Goal: Information Seeking & Learning: Learn about a topic

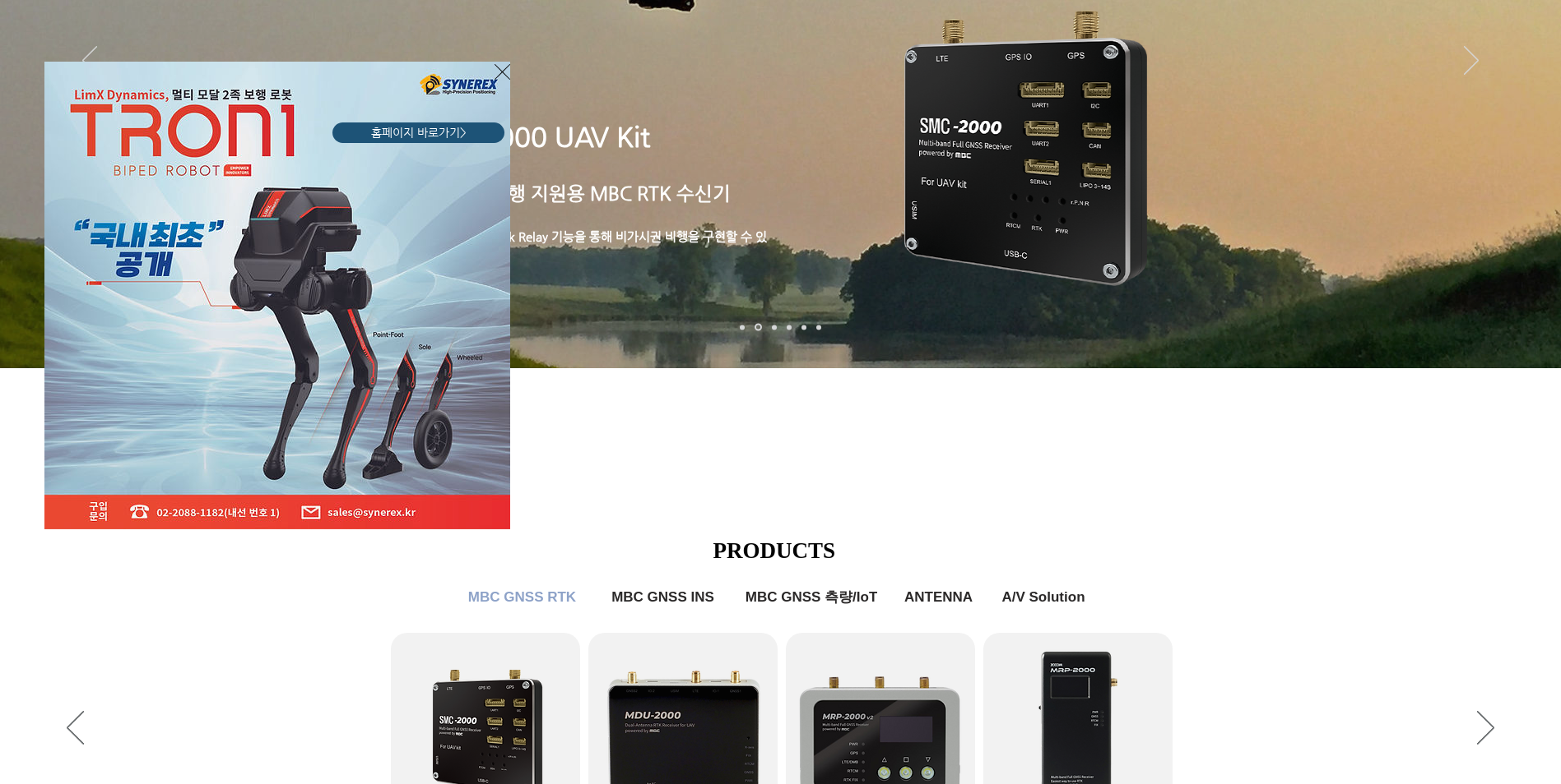
click at [499, 72] on icon "사이트로 돌아가기" at bounding box center [502, 72] width 16 height 21
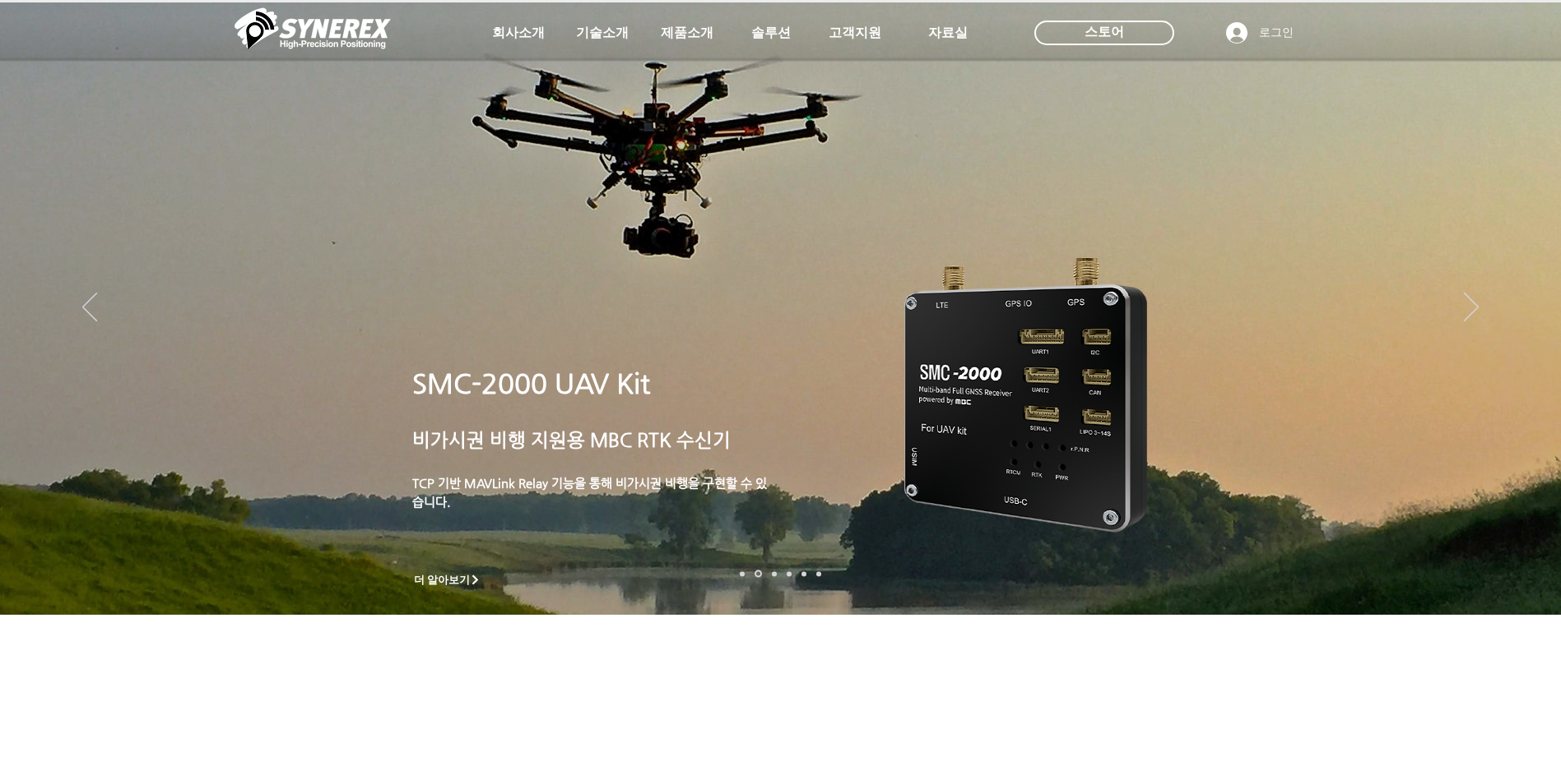
scroll to position [247, 0]
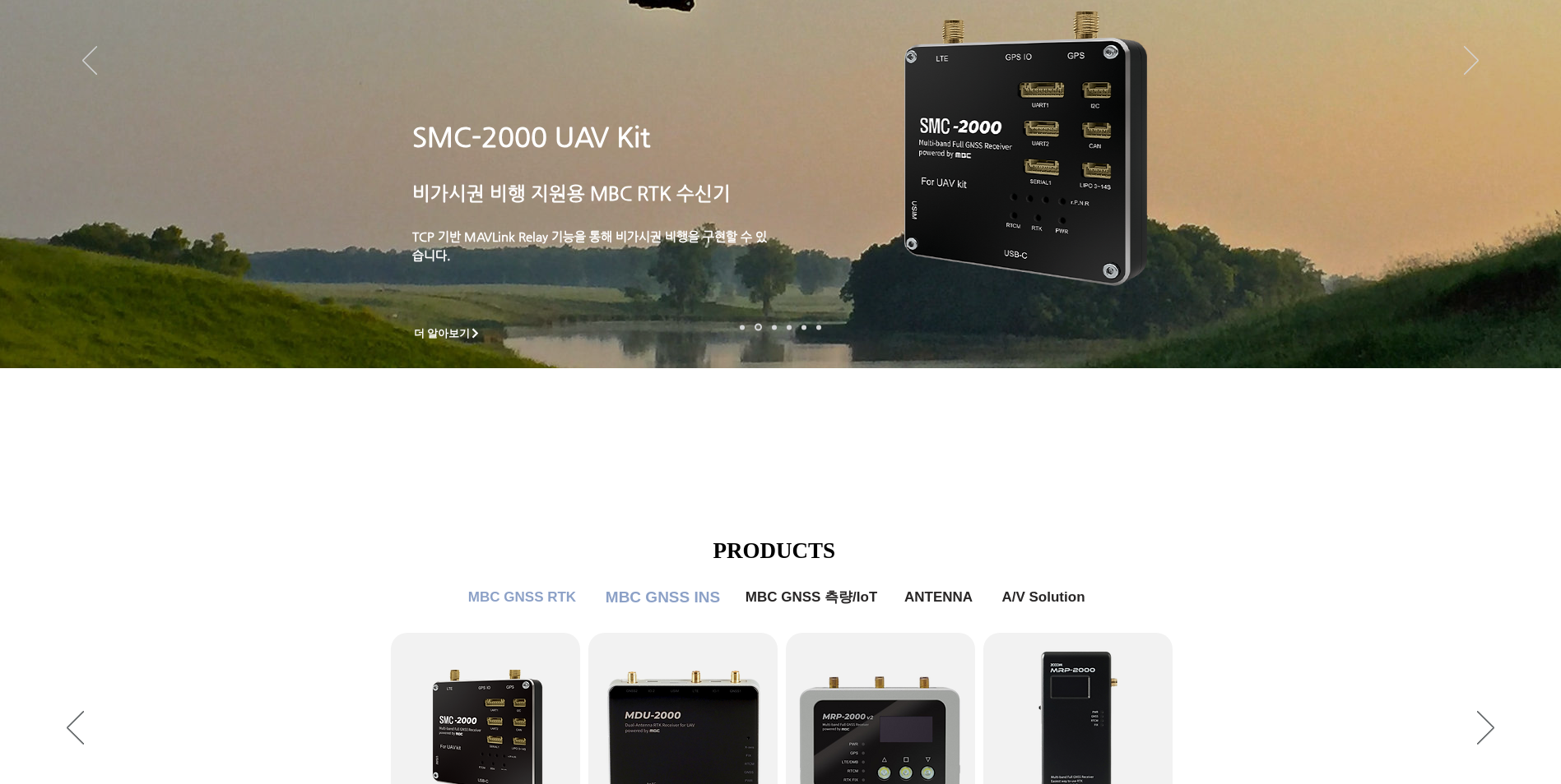
click at [666, 606] on span "MBC GNSS INS" at bounding box center [663, 598] width 114 height 18
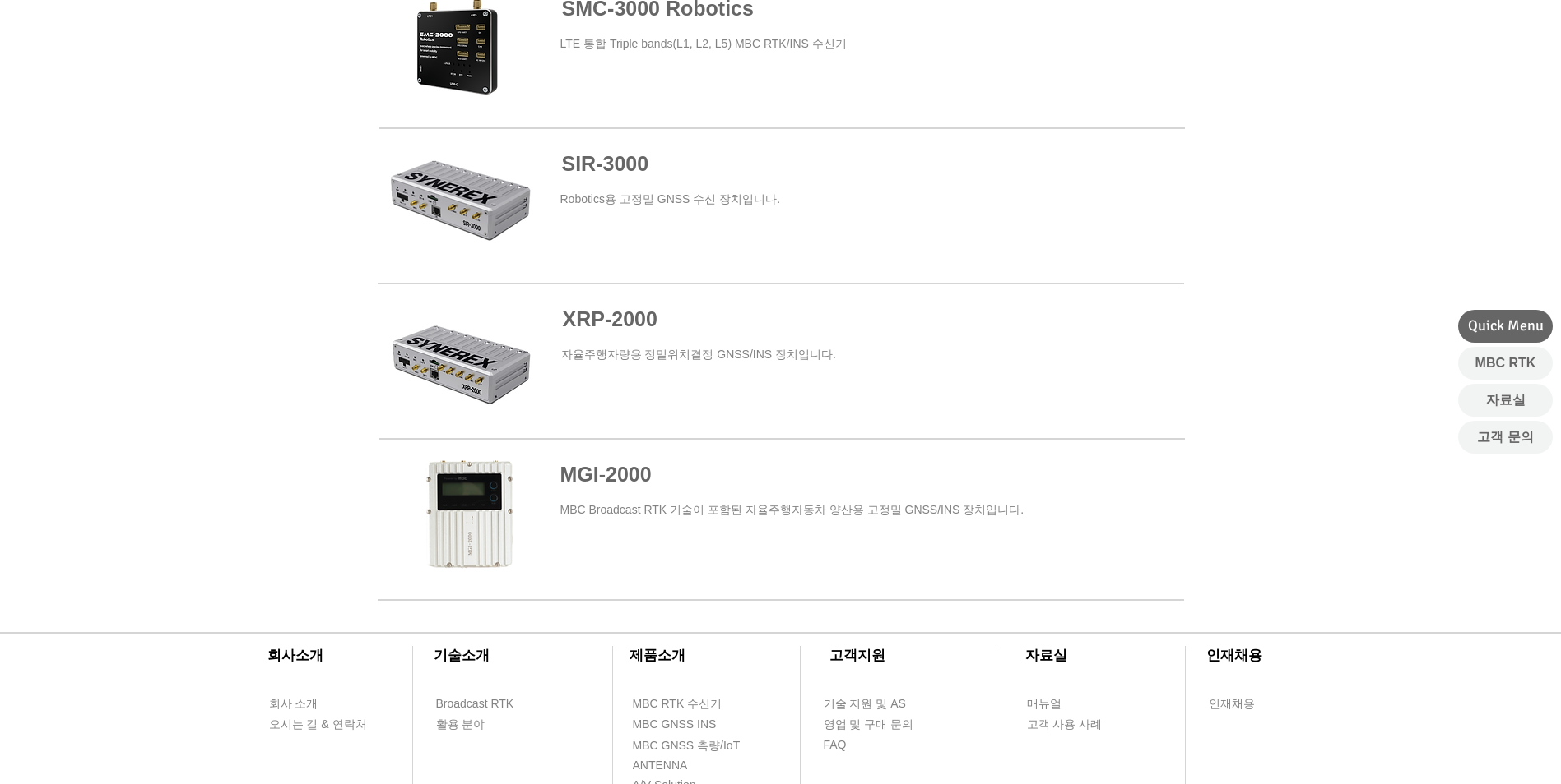
scroll to position [611, 0]
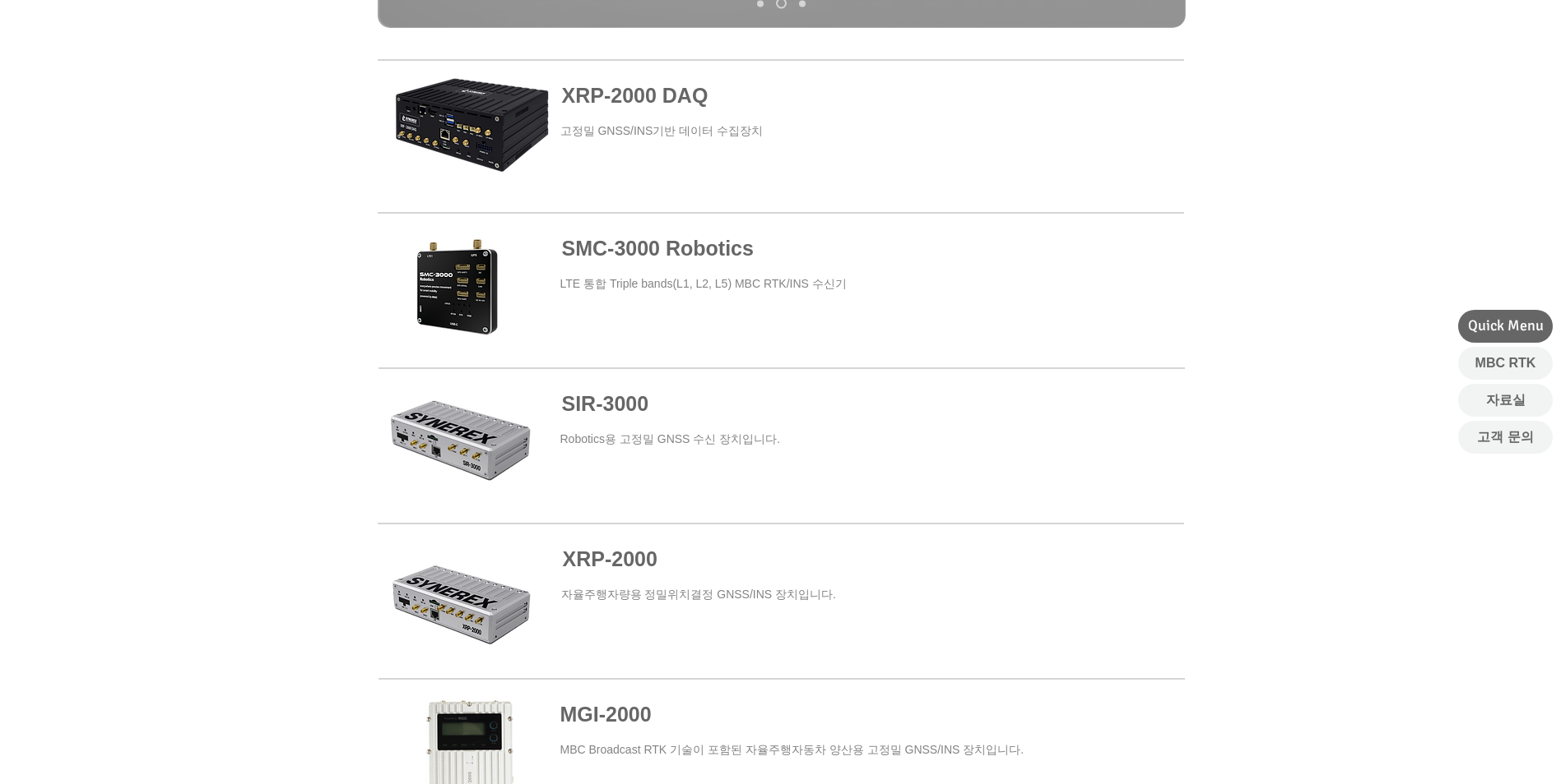
click at [773, 306] on span at bounding box center [781, 290] width 806 height 149
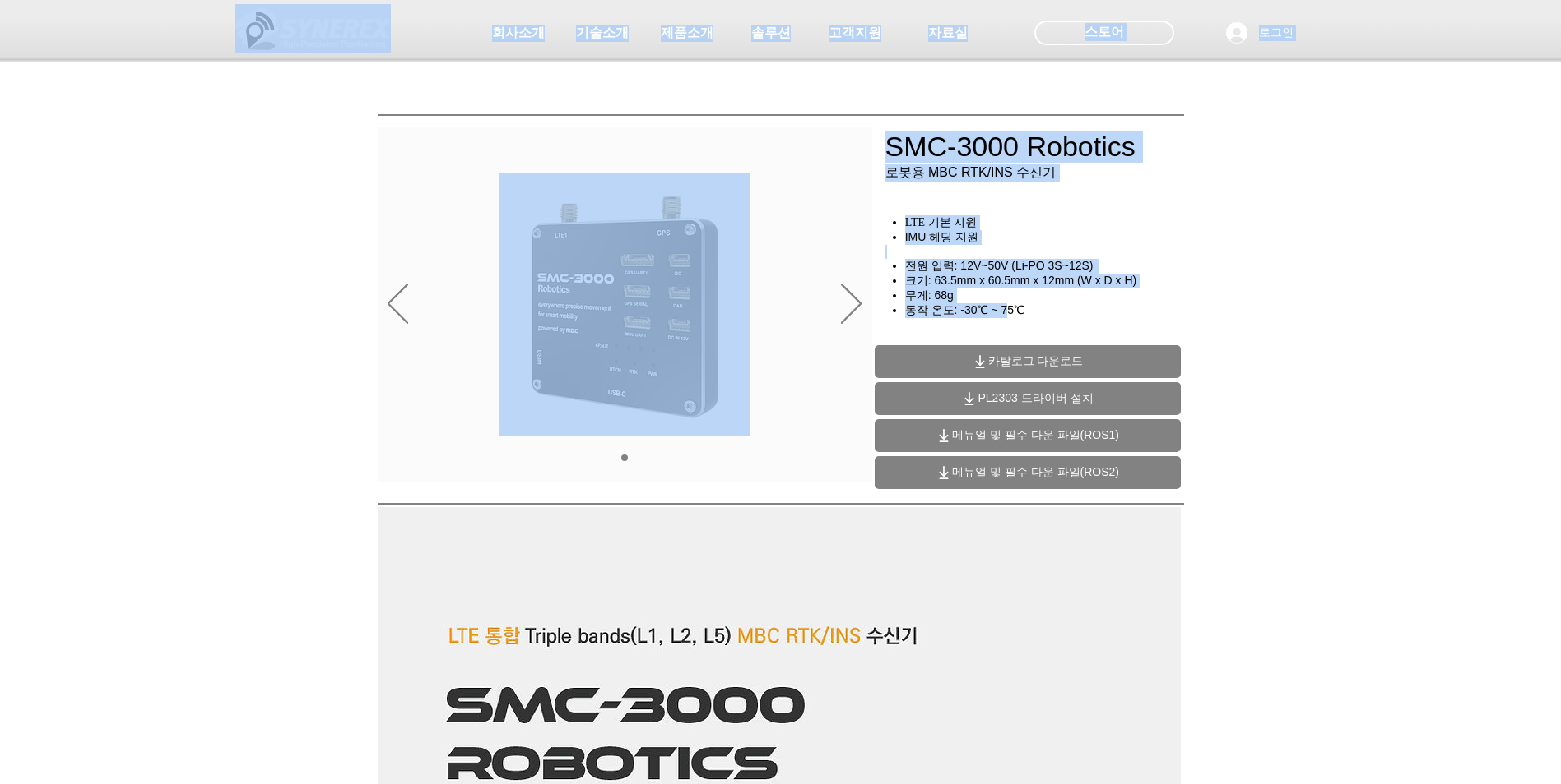
drag, startPoint x: 904, startPoint y: 217, endPoint x: 1012, endPoint y: 318, distance: 147.9
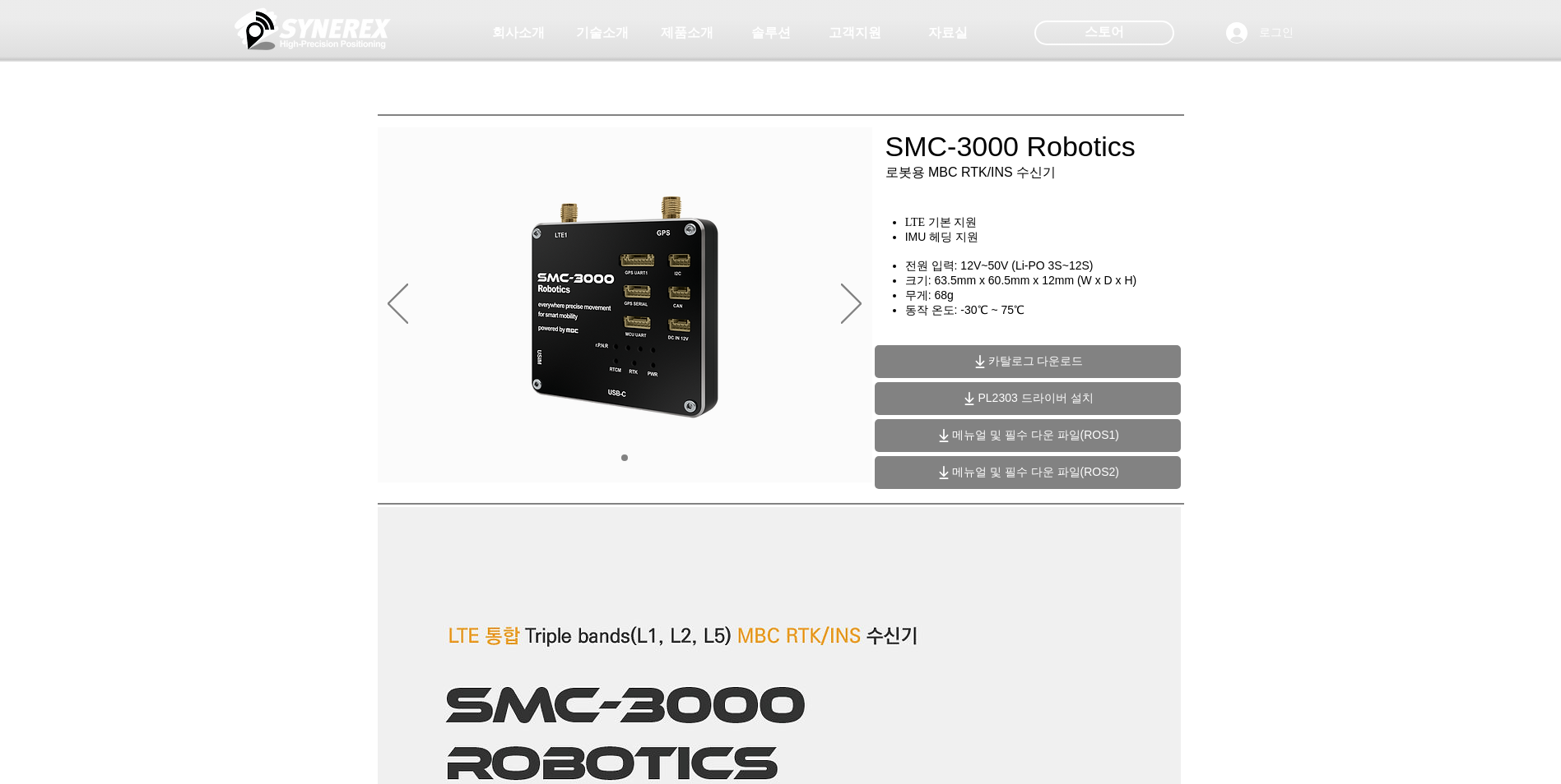
drag, startPoint x: 1012, startPoint y: 318, endPoint x: 1037, endPoint y: 320, distance: 25.1
click at [1037, 319] on h4 "동작 온도: -30℃ ~ 75℃" at bounding box center [1050, 311] width 290 height 15
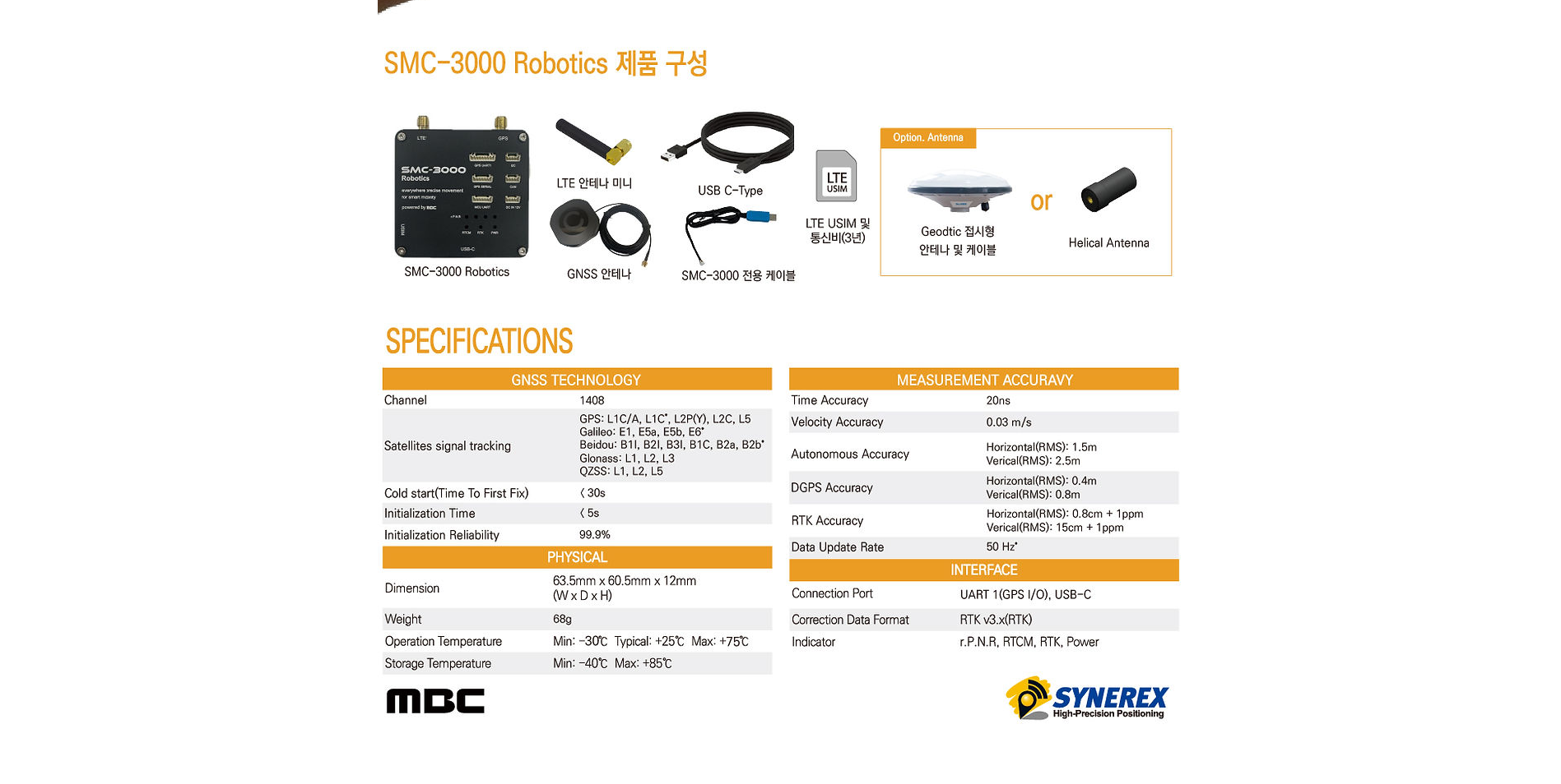
scroll to position [6493, 0]
